Goal: Task Accomplishment & Management: Complete application form

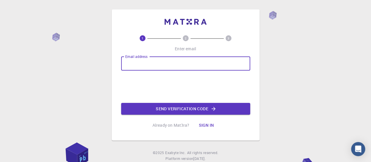
type input "[EMAIL_ADDRESS][DOMAIN_NAME]"
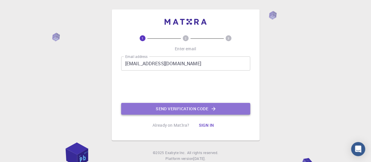
click at [163, 104] on button "Send verification code" at bounding box center [185, 109] width 129 height 12
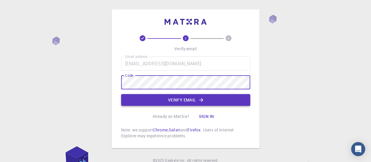
click at [191, 97] on button "Verify email" at bounding box center [185, 100] width 129 height 12
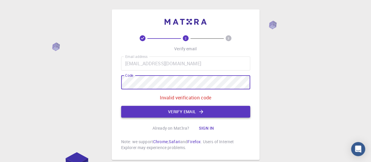
click at [161, 112] on button "Verify email" at bounding box center [185, 112] width 129 height 12
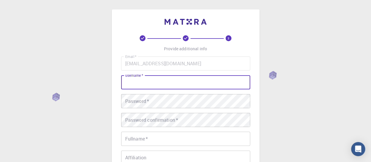
click at [184, 80] on input "username   *" at bounding box center [185, 82] width 129 height 14
type input "[PERSON_NAME]"
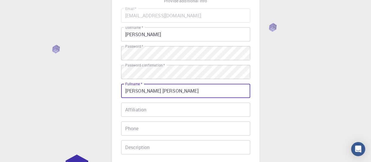
scroll to position [74, 0]
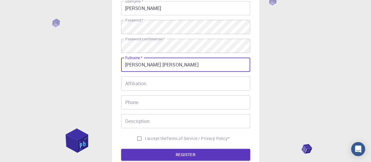
type input "[PERSON_NAME] [PERSON_NAME]"
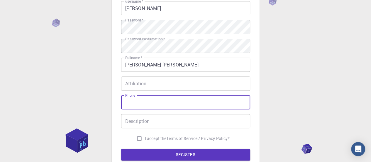
click at [137, 102] on input "Phone" at bounding box center [185, 102] width 129 height 14
type input "0823710009"
click at [158, 119] on input "Description" at bounding box center [185, 121] width 129 height 14
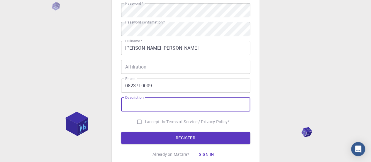
scroll to position [68, 0]
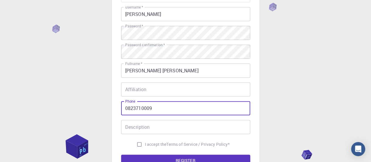
drag, startPoint x: 161, startPoint y: 108, endPoint x: 119, endPoint y: 109, distance: 41.3
click at [119, 109] on div "3 Provide additional info Email   * [EMAIL_ADDRESS][DOMAIN_NAME] Email   * user…" at bounding box center [186, 66] width 148 height 250
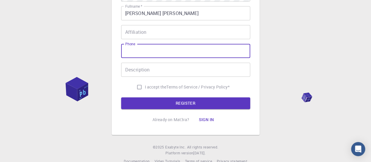
click at [135, 87] on input "I accept the Terms of Service / Privacy Policy *" at bounding box center [139, 86] width 11 height 11
checkbox input "true"
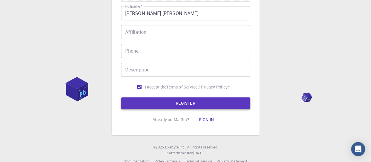
click at [160, 105] on button "REGISTER" at bounding box center [185, 103] width 129 height 12
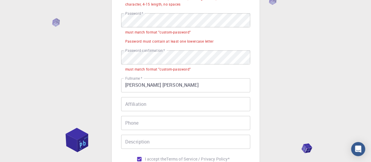
scroll to position [95, 0]
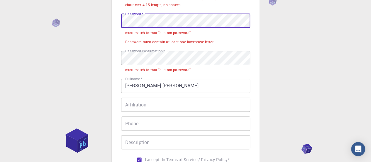
click at [117, 26] on div "3 Provide additional info Email   * [EMAIL_ADDRESS][DOMAIN_NAME] Email   * user…" at bounding box center [186, 60] width 148 height 293
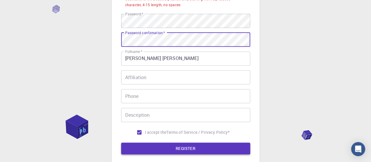
click at [165, 149] on button "REGISTER" at bounding box center [185, 148] width 129 height 12
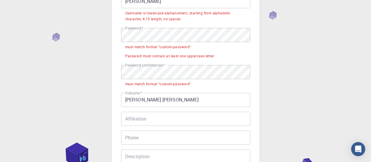
scroll to position [73, 0]
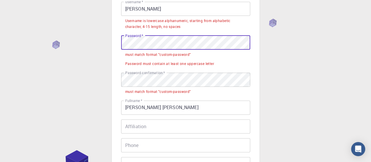
click at [116, 41] on div "3 Provide additional info Email   * [EMAIL_ADDRESS][DOMAIN_NAME] Email   * user…" at bounding box center [186, 82] width 148 height 293
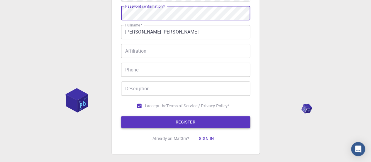
scroll to position [123, 0]
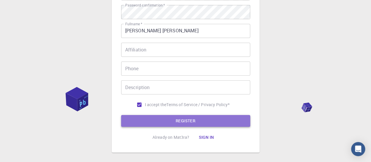
click at [183, 119] on button "REGISTER" at bounding box center [185, 121] width 129 height 12
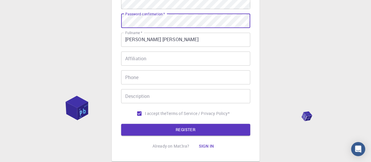
scroll to position [114, 0]
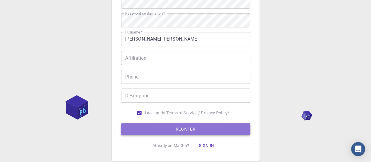
click at [200, 129] on button "REGISTER" at bounding box center [185, 129] width 129 height 12
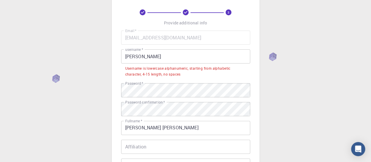
scroll to position [25, 0]
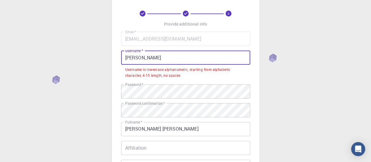
drag, startPoint x: 150, startPoint y: 60, endPoint x: 94, endPoint y: 56, distance: 55.8
click at [94, 56] on div "3 Provide additional info Email   * [EMAIL_ADDRESS][DOMAIN_NAME] Email   * user…" at bounding box center [185, 131] width 371 height 313
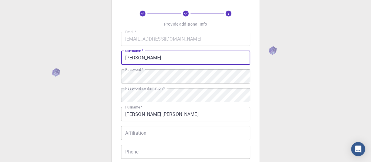
scroll to position [137, 0]
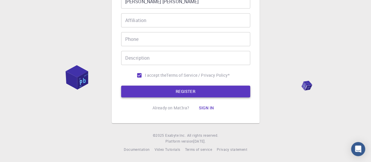
type input "[PERSON_NAME]"
click at [182, 94] on button "REGISTER" at bounding box center [185, 91] width 129 height 12
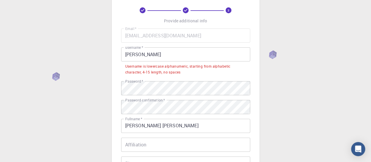
scroll to position [27, 0]
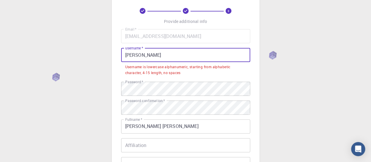
click at [178, 58] on input "[PERSON_NAME]" at bounding box center [185, 55] width 129 height 14
click at [283, 92] on div "3 Provide additional info Email   * [EMAIL_ADDRESS][DOMAIN_NAME] Email   * user…" at bounding box center [185, 129] width 371 height 313
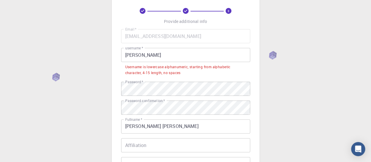
click at [229, 58] on input "[PERSON_NAME]" at bounding box center [185, 55] width 129 height 14
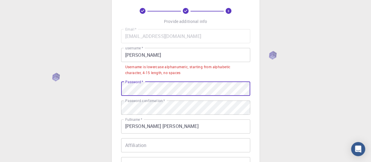
click at [84, 98] on div "3 Provide additional info Email   * [EMAIL_ADDRESS][DOMAIN_NAME] Email   * user…" at bounding box center [185, 129] width 371 height 313
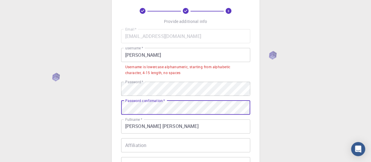
click at [109, 110] on div "3 Provide additional info Email   * [EMAIL_ADDRESS][DOMAIN_NAME] Email   * user…" at bounding box center [185, 129] width 371 height 313
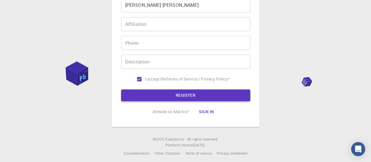
click at [166, 98] on button "REGISTER" at bounding box center [185, 95] width 129 height 12
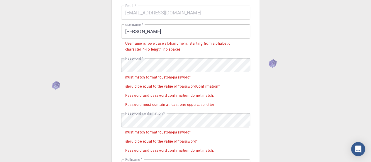
scroll to position [51, 0]
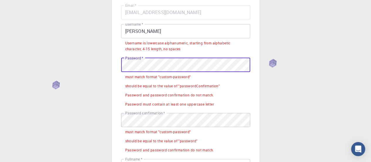
click at [73, 68] on div "3 Provide additional info Email   * [EMAIL_ADDRESS][DOMAIN_NAME] Email   * user…" at bounding box center [185, 137] width 371 height 377
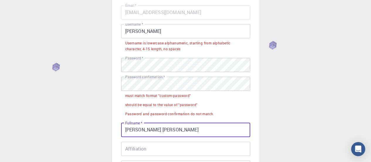
drag, startPoint x: 178, startPoint y: 133, endPoint x: 111, endPoint y: 135, distance: 66.6
click at [111, 135] on div "3 Provide additional info Email   * [EMAIL_ADDRESS][DOMAIN_NAME] Email   * user…" at bounding box center [185, 119] width 371 height 340
type input "p"
type input "[PERSON_NAME] [PERSON_NAME]"
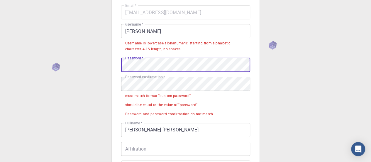
click at [101, 66] on div "3 Provide additional info Email   * [EMAIL_ADDRESS][DOMAIN_NAME] Email   * user…" at bounding box center [185, 119] width 371 height 340
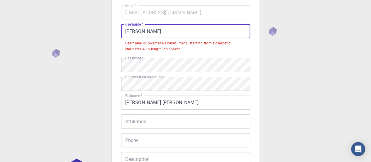
drag, startPoint x: 147, startPoint y: 34, endPoint x: 109, endPoint y: 34, distance: 38.1
click at [109, 34] on div "3 Provide additional info Email   * [EMAIL_ADDRESS][DOMAIN_NAME] Email   * user…" at bounding box center [185, 105] width 371 height 313
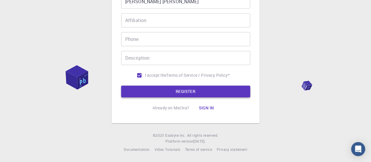
click at [158, 91] on button "REGISTER" at bounding box center [185, 91] width 129 height 12
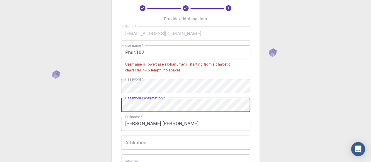
scroll to position [152, 0]
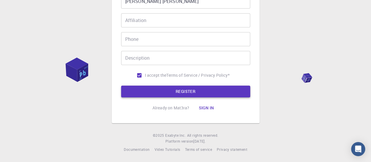
click at [148, 86] on button "REGISTER" at bounding box center [185, 91] width 129 height 12
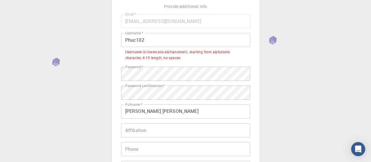
scroll to position [41, 0]
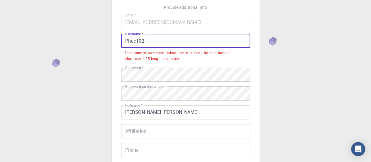
click at [127, 42] on input "Phuc102" at bounding box center [185, 41] width 129 height 14
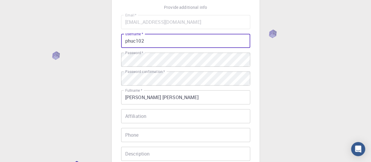
scroll to position [137, 0]
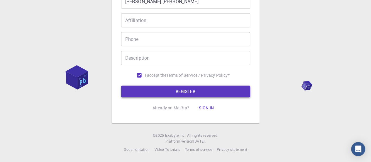
type input "phuc102"
click at [164, 90] on button "REGISTER" at bounding box center [185, 91] width 129 height 12
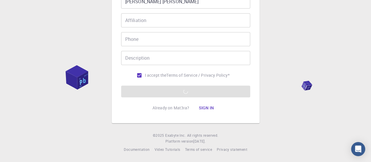
scroll to position [129, 0]
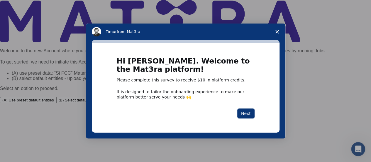
drag, startPoint x: 245, startPoint y: 112, endPoint x: 272, endPoint y: 97, distance: 30.0
click at [272, 97] on div "Hi [PERSON_NAME]. Welcome to the Mat3ra platform! Please complete this survey t…" at bounding box center [186, 87] width 188 height 89
click at [257, 99] on div "Hi [PERSON_NAME]. Welcome to the Mat3ra platform! Please complete this survey t…" at bounding box center [186, 87] width 188 height 89
drag, startPoint x: 245, startPoint y: 115, endPoint x: 248, endPoint y: 132, distance: 17.3
click at [248, 132] on div "Hi [PERSON_NAME]. Welcome to the Mat3ra platform! Please complete this survey t…" at bounding box center [186, 87] width 188 height 89
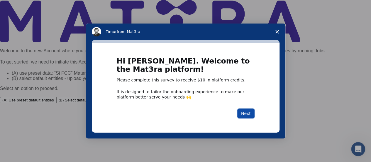
click at [250, 113] on button "Next" at bounding box center [245, 113] width 17 height 10
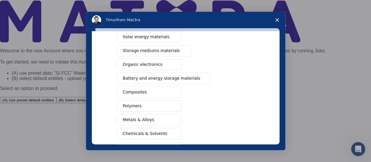
scroll to position [59, 0]
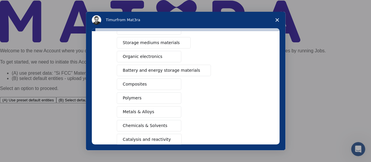
click at [168, 99] on button "Polymers" at bounding box center [149, 97] width 65 height 11
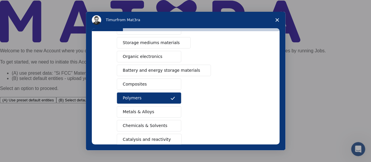
click at [171, 123] on span "Intercom messenger" at bounding box center [172, 125] width 5 height 5
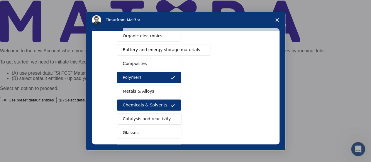
scroll to position [88, 0]
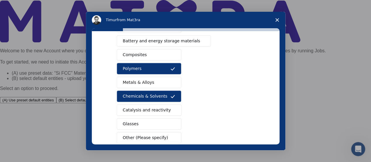
click at [152, 107] on span "Catalysis and reactivity" at bounding box center [147, 110] width 48 height 6
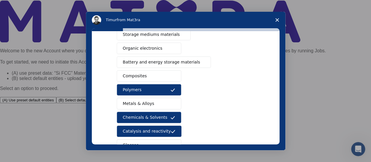
scroll to position [119, 0]
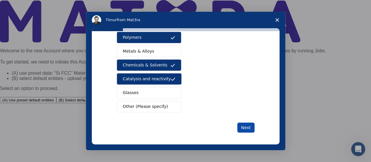
click at [245, 127] on button "Next" at bounding box center [245, 127] width 17 height 10
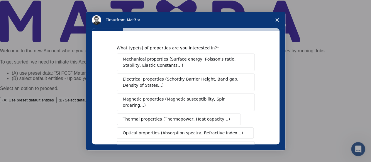
scroll to position [29, 0]
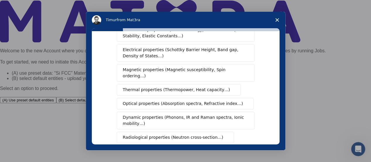
click at [169, 86] on span "Thermal properties (Thermopower, Heat capacity…)" at bounding box center [176, 89] width 107 height 6
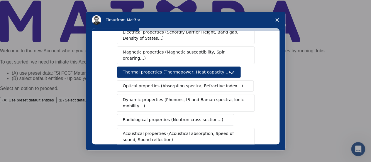
scroll to position [59, 0]
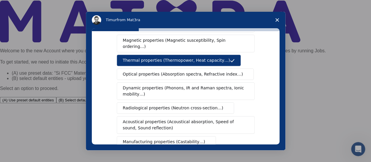
click at [185, 88] on span "Dynamic properties (Phonons, IR and Raman spectra, Ionic mobility…)" at bounding box center [184, 91] width 122 height 12
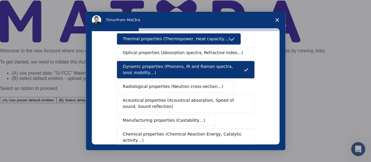
scroll to position [88, 0]
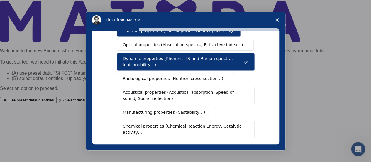
click at [184, 109] on span "Manufacturing properties (Castability…)" at bounding box center [164, 112] width 82 height 6
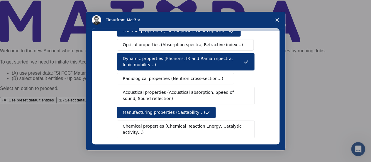
click at [181, 123] on span "Chemical properties (Chemical Reaction Energy, Catalytic activity…)" at bounding box center [183, 129] width 121 height 12
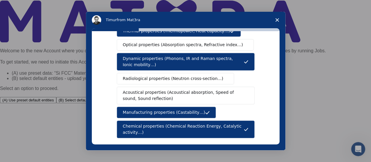
click at [187, 123] on span "Chemical properties (Chemical Reaction Energy, Catalytic activity…)" at bounding box center [183, 129] width 121 height 12
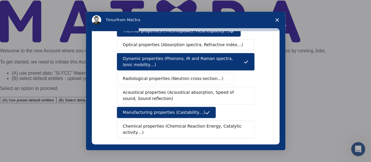
click at [209, 92] on span "Acoustical properties (Acoustical absorption, Speed of sound, Sound reflection)" at bounding box center [184, 95] width 122 height 12
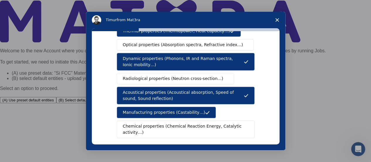
click at [211, 92] on span "Acoustical properties (Acoustical absorption, Speed of sound, Sound reflection)" at bounding box center [183, 95] width 121 height 12
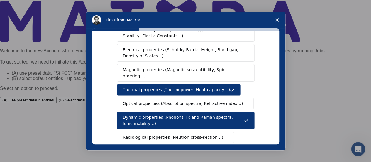
scroll to position [0, 0]
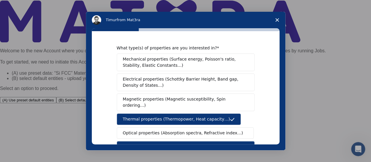
click at [179, 130] on span "Optical properties (Absorption spectra, Refractive index…)" at bounding box center [183, 133] width 120 height 6
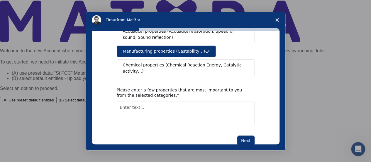
scroll to position [150, 0]
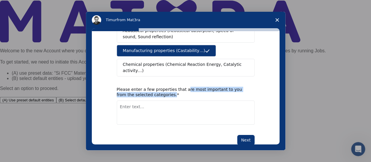
drag, startPoint x: 179, startPoint y: 77, endPoint x: 183, endPoint y: 83, distance: 7.4
click at [183, 86] on div "Please enter a few properties that are most important to you from the selected …" at bounding box center [186, 105] width 138 height 38
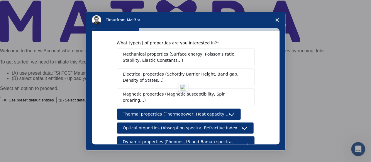
scroll to position [3, 0]
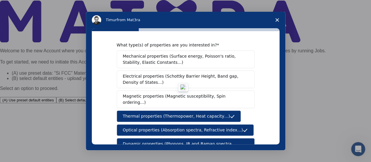
drag, startPoint x: 121, startPoint y: 109, endPoint x: 218, endPoint y: 105, distance: 96.6
click at [214, 110] on button "Thermal properties (Thermopower, Heat capacity…)" at bounding box center [179, 115] width 124 height 11
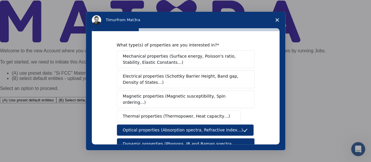
click at [211, 113] on span "Thermal properties (Thermopower, Heat capacity…)" at bounding box center [176, 116] width 107 height 6
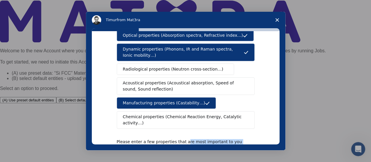
scroll to position [150, 0]
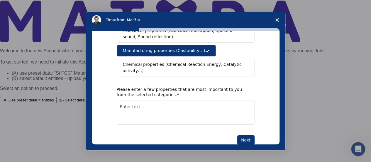
click at [203, 104] on textarea "Enter text..." at bounding box center [186, 112] width 138 height 24
type textarea "thermal properties"
click at [239, 135] on button "Next" at bounding box center [245, 140] width 17 height 10
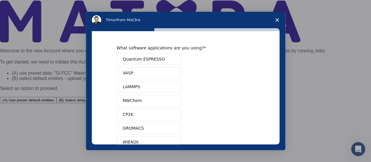
scroll to position [77, 0]
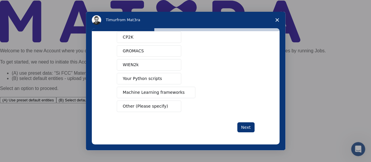
click at [161, 103] on button "Other (Please specify)" at bounding box center [149, 105] width 65 height 11
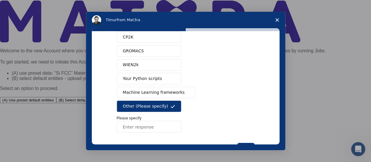
click at [152, 125] on input "Enter response" at bounding box center [149, 127] width 65 height 12
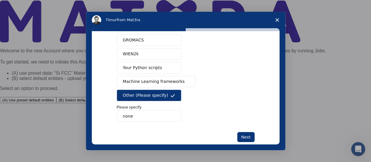
scroll to position [98, 0]
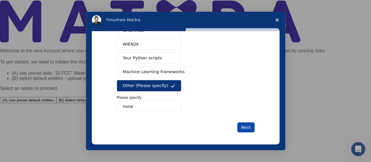
type input "none"
click at [245, 125] on button "Next" at bounding box center [245, 127] width 17 height 10
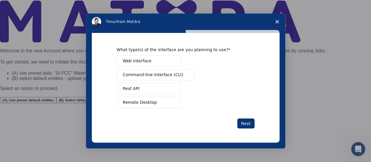
click at [167, 62] on button "Web interface" at bounding box center [149, 60] width 65 height 11
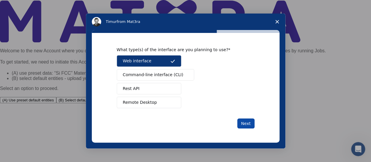
click at [249, 123] on button "Next" at bounding box center [245, 123] width 17 height 10
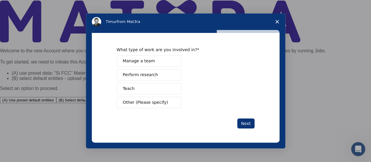
click at [160, 76] on button "Perform research" at bounding box center [149, 74] width 65 height 11
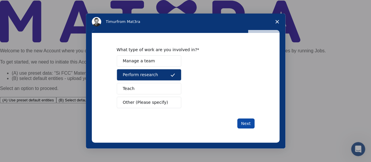
click at [242, 118] on button "Next" at bounding box center [245, 123] width 17 height 10
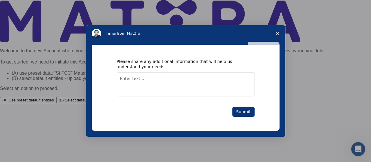
click at [215, 84] on textarea "Enter text..." at bounding box center [186, 84] width 138 height 24
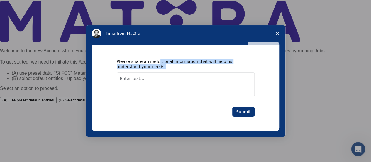
drag, startPoint x: 155, startPoint y: 63, endPoint x: 216, endPoint y: 65, distance: 61.0
click at [215, 65] on div "Please share any additional information that will help us understand your needs." at bounding box center [181, 64] width 129 height 11
click at [237, 110] on button "Submit" at bounding box center [243, 111] width 22 height 10
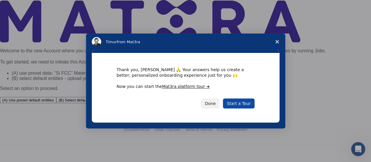
click at [239, 105] on link "Start a Tour" at bounding box center [238, 103] width 31 height 10
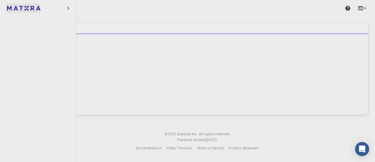
click at [16, 6] on link at bounding box center [23, 8] width 35 height 9
